Goal: Transaction & Acquisition: Book appointment/travel/reservation

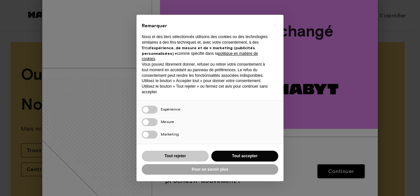
click at [186, 154] on button "Tout rejeter" at bounding box center [175, 156] width 67 height 11
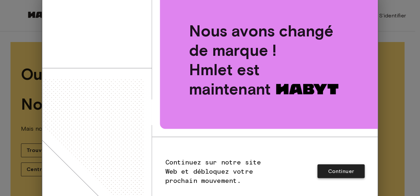
click at [330, 175] on button "Continuer" at bounding box center [341, 171] width 47 height 14
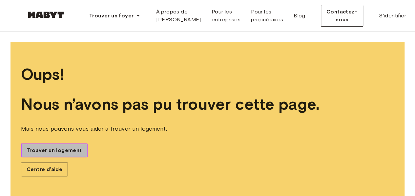
click at [64, 147] on span "Trouver un logement" at bounding box center [54, 150] width 55 height 8
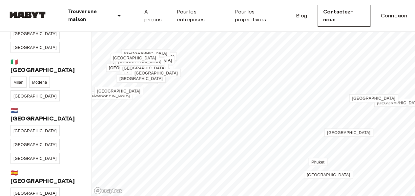
scroll to position [230, 0]
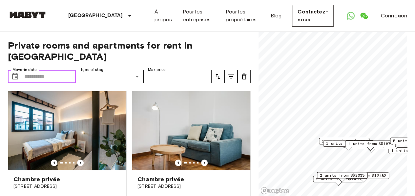
click at [43, 70] on input "Move-in date" at bounding box center [50, 76] width 52 height 13
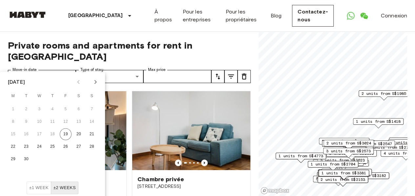
click at [95, 80] on icon "Next month" at bounding box center [96, 82] width 8 height 8
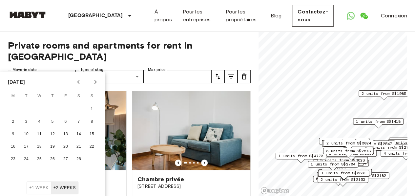
click at [71, 82] on div "February 2026" at bounding box center [52, 82] width 105 height 10
click at [76, 81] on icon "Previous month" at bounding box center [79, 82] width 8 height 8
click at [55, 122] on button "8" at bounding box center [53, 122] width 12 height 12
type input "**********"
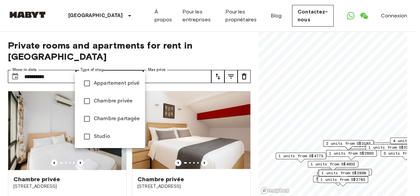
type input "**********"
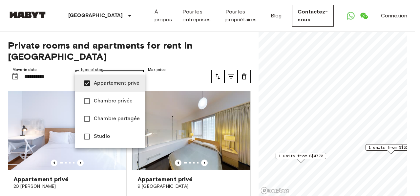
click at [206, 66] on div at bounding box center [210, 98] width 420 height 196
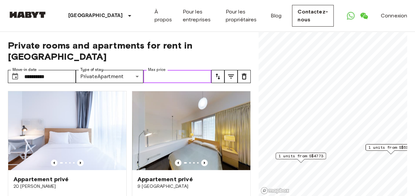
click at [206, 70] on input "Max price" at bounding box center [178, 76] width 68 height 13
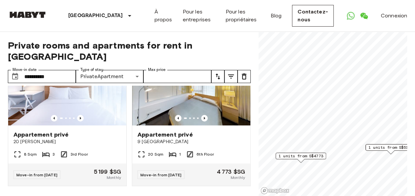
click at [229, 73] on icon "tune" at bounding box center [231, 77] width 8 height 8
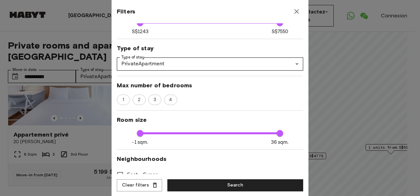
scroll to position [66, 0]
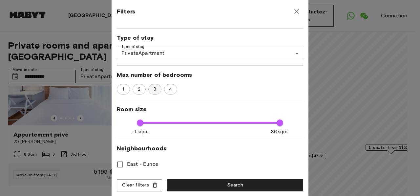
click at [152, 87] on span "3" at bounding box center [155, 89] width 10 height 7
click at [172, 89] on span "4" at bounding box center [171, 89] width 10 height 7
type input "****"
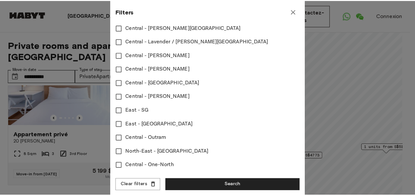
scroll to position [260, 0]
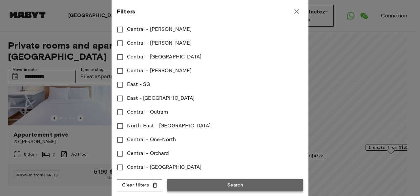
click at [239, 183] on button "Search" at bounding box center [235, 185] width 136 height 12
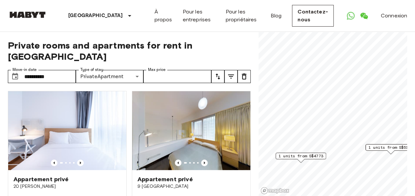
scroll to position [45, 0]
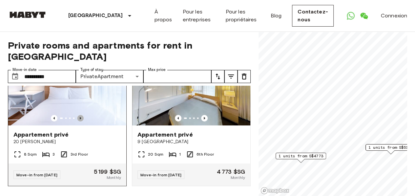
click at [79, 115] on icon "Previous image" at bounding box center [80, 118] width 7 height 7
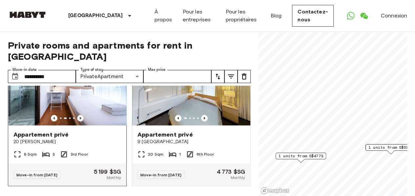
click at [79, 115] on icon "Previous image" at bounding box center [80, 118] width 7 height 7
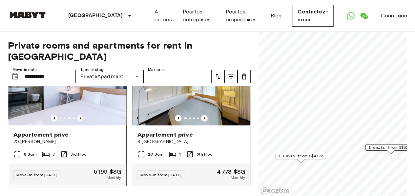
click at [79, 115] on icon "Previous image" at bounding box center [80, 118] width 7 height 7
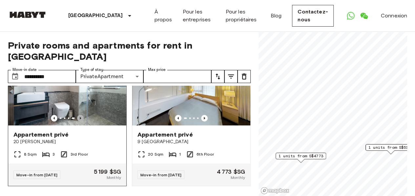
click at [79, 115] on icon "Previous image" at bounding box center [80, 118] width 7 height 7
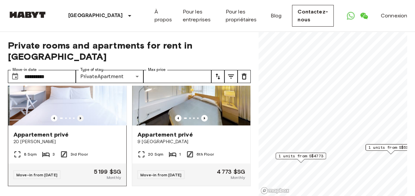
click at [79, 115] on icon "Previous image" at bounding box center [80, 118] width 7 height 7
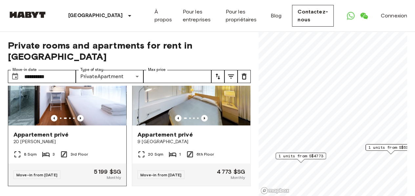
click at [46, 131] on span "Appartement privé" at bounding box center [40, 135] width 55 height 8
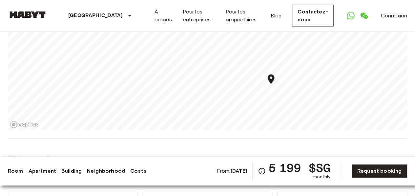
scroll to position [755, 0]
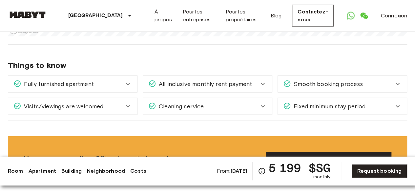
click at [132, 76] on div "Fully furnished apartment" at bounding box center [72, 84] width 129 height 16
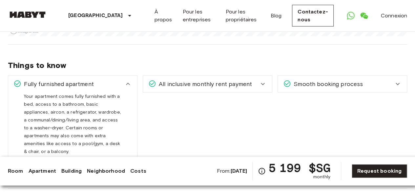
click at [132, 76] on div "Fully furnished apartment" at bounding box center [72, 84] width 129 height 16
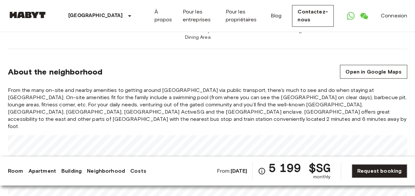
scroll to position [624, 0]
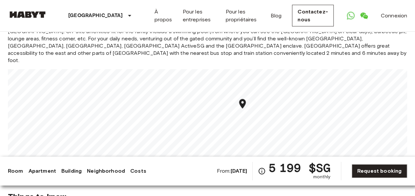
click at [244, 99] on icon "Map marker" at bounding box center [242, 104] width 7 height 10
drag, startPoint x: 414, startPoint y: 112, endPoint x: 413, endPoint y: 98, distance: 14.8
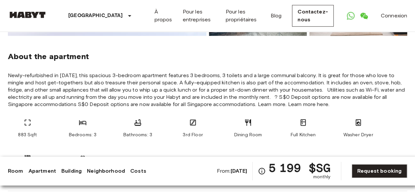
scroll to position [246, 0]
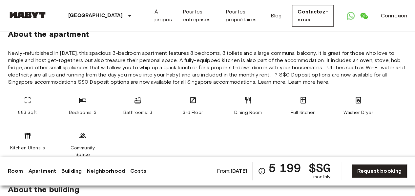
click at [307, 66] on span "Newly-refurbished in [DATE], this spacious 3-bedroom apartment features 3 bedro…" at bounding box center [208, 68] width 400 height 36
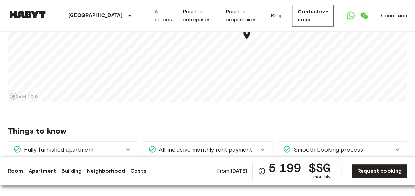
scroll to position [722, 0]
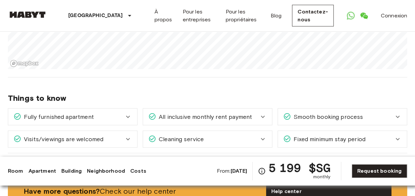
click at [215, 135] on div "Cleaning service" at bounding box center [203, 139] width 111 height 9
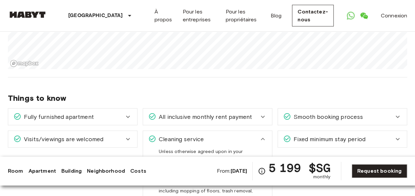
click at [215, 135] on div "Cleaning service" at bounding box center [203, 139] width 111 height 9
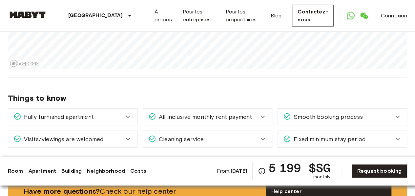
click at [215, 135] on div "Cleaning service" at bounding box center [203, 139] width 111 height 9
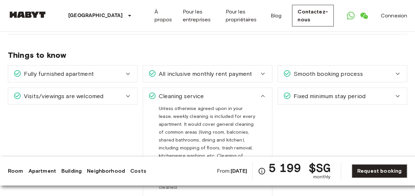
scroll to position [755, 0]
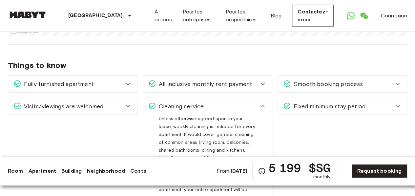
click at [260, 102] on icon at bounding box center [263, 106] width 8 height 8
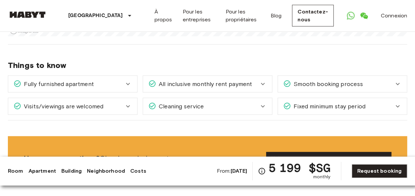
click at [260, 102] on icon at bounding box center [263, 106] width 8 height 8
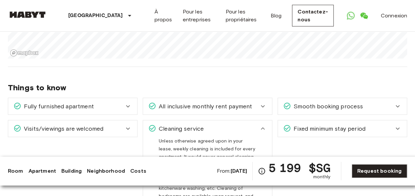
scroll to position [722, 0]
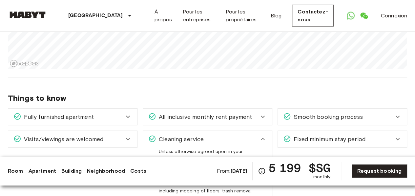
click at [384, 113] on div "Smooth booking process" at bounding box center [338, 117] width 111 height 9
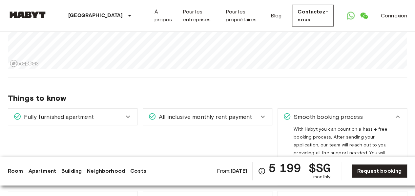
click at [384, 113] on div "Smooth booking process" at bounding box center [338, 117] width 111 height 9
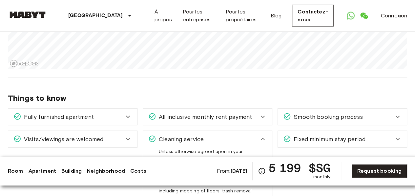
click at [262, 113] on icon at bounding box center [263, 117] width 8 height 8
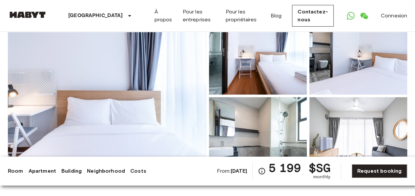
scroll to position [66, 0]
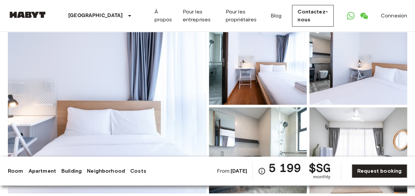
click at [244, 67] on img at bounding box center [258, 62] width 98 height 86
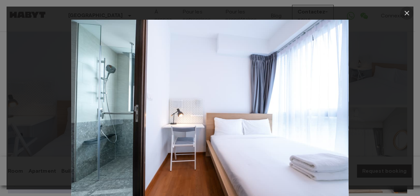
click at [407, 16] on icon "button" at bounding box center [407, 13] width 8 height 8
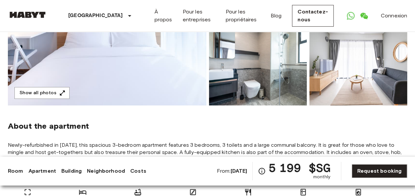
scroll to position [164, 0]
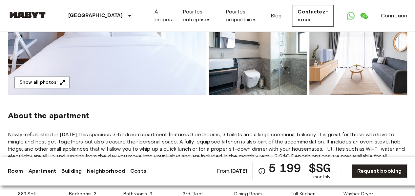
click at [270, 62] on img at bounding box center [258, 52] width 98 height 86
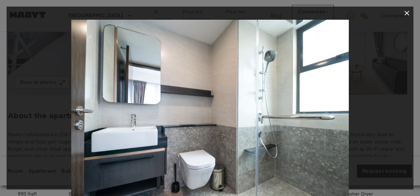
click at [405, 14] on icon "button" at bounding box center [407, 13] width 8 height 8
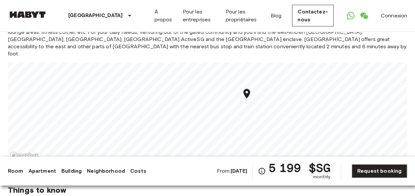
scroll to position [657, 0]
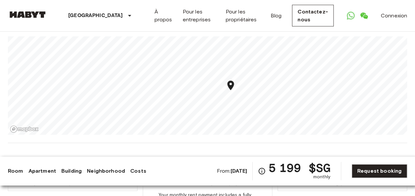
drag, startPoint x: 221, startPoint y: 170, endPoint x: 250, endPoint y: 174, distance: 28.8
click at [247, 174] on b "[DATE]" at bounding box center [239, 171] width 17 height 6
drag, startPoint x: 250, startPoint y: 174, endPoint x: 229, endPoint y: 134, distance: 44.8
click at [229, 159] on span "Things to know" at bounding box center [208, 164] width 400 height 10
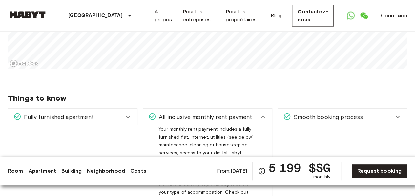
scroll to position [755, 0]
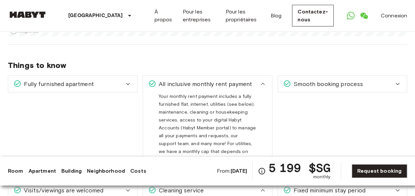
click at [265, 80] on icon at bounding box center [263, 84] width 8 height 8
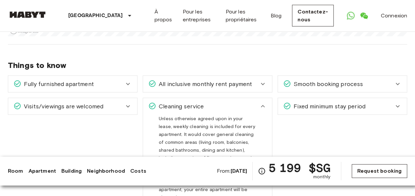
click at [360, 168] on link "Request booking" at bounding box center [379, 171] width 55 height 14
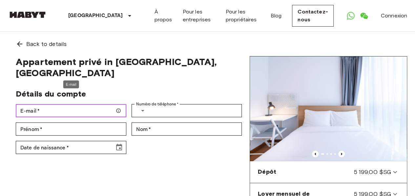
click at [51, 104] on input "E-mail   *" at bounding box center [71, 110] width 111 height 13
type input "**********"
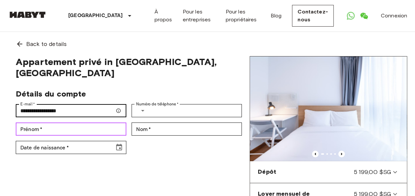
type input "**********"
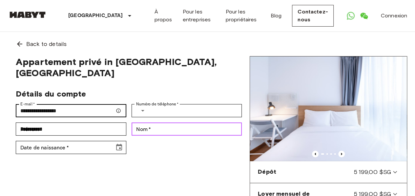
type input "**********"
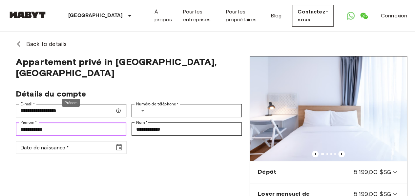
click at [84, 122] on input "**********" at bounding box center [71, 128] width 111 height 13
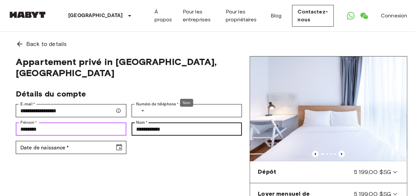
type input "********"
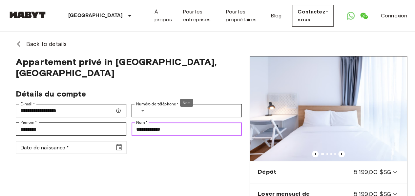
click at [166, 122] on input "**********" at bounding box center [187, 128] width 111 height 13
type input "*"
type input "*******"
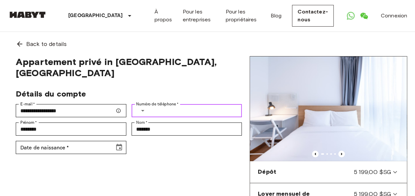
click at [163, 104] on input "Numéro de téléphone   *" at bounding box center [197, 110] width 90 height 13
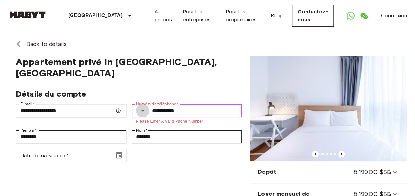
click at [146, 107] on icon "Select country" at bounding box center [143, 111] width 8 height 8
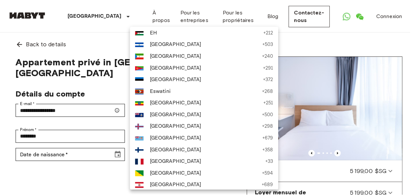
scroll to position [788, 0]
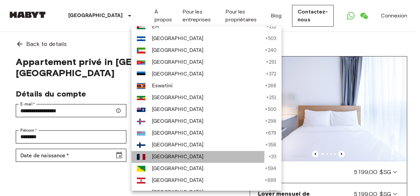
click at [163, 155] on span "[GEOGRAPHIC_DATA]" at bounding box center [209, 157] width 114 height 8
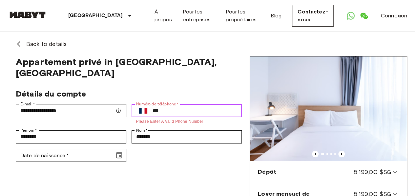
click at [178, 104] on input "***" at bounding box center [198, 110] width 90 height 13
type input "**********"
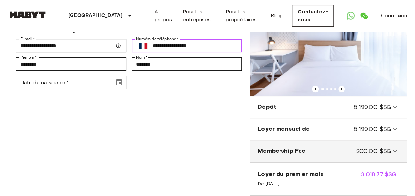
scroll to position [0, 0]
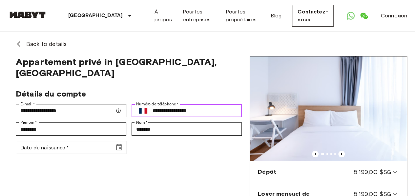
drag, startPoint x: 200, startPoint y: 99, endPoint x: 136, endPoint y: 98, distance: 64.4
click at [136, 104] on div "**********" at bounding box center [187, 110] width 111 height 13
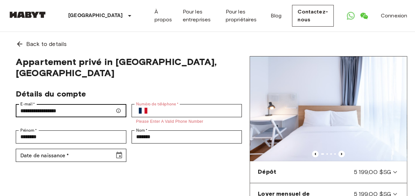
drag, startPoint x: 93, startPoint y: 107, endPoint x: 85, endPoint y: 101, distance: 9.6
click at [89, 104] on div "**********" at bounding box center [69, 112] width 116 height 26
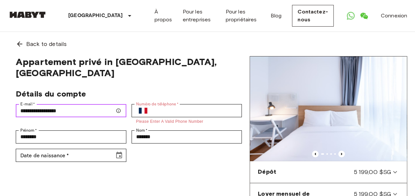
drag, startPoint x: 85, startPoint y: 101, endPoint x: 14, endPoint y: 98, distance: 71.0
click at [14, 99] on div "**********" at bounding box center [69, 112] width 116 height 26
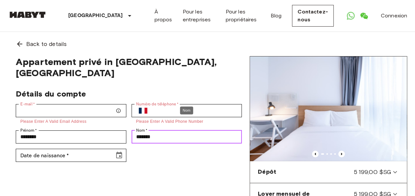
click at [162, 130] on input "*******" at bounding box center [187, 136] width 111 height 13
type input "*"
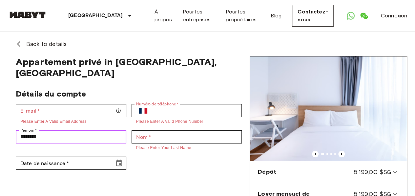
drag, startPoint x: 81, startPoint y: 119, endPoint x: 0, endPoint y: 125, distance: 81.7
click at [0, 125] on div "Back to details Appartement privé in [GEOGRAPHIC_DATA], East - SG Détails du co…" at bounding box center [207, 175] width 415 height 287
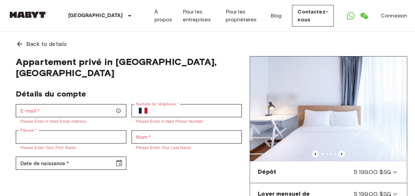
click at [191, 176] on div "Appartement privé in [GEOGRAPHIC_DATA], East - SG Détails du compte E-mail   * …" at bounding box center [129, 187] width 242 height 263
